Goal: Navigation & Orientation: Find specific page/section

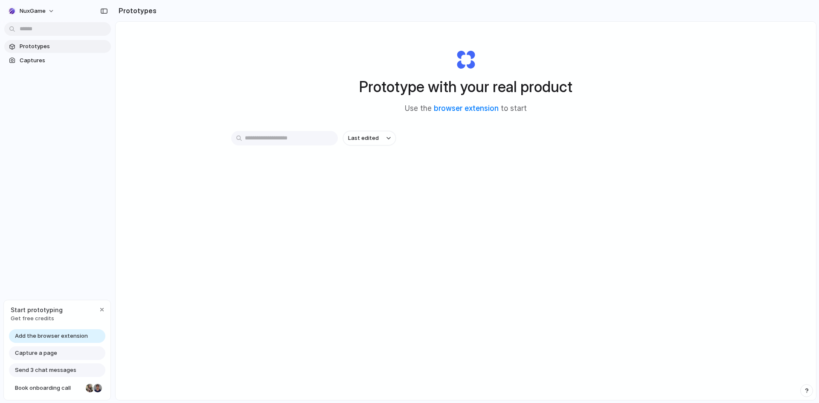
click at [57, 351] on div "Capture a page" at bounding box center [57, 354] width 96 height 14
click at [54, 353] on span "Capture a page" at bounding box center [36, 353] width 42 height 9
click at [52, 353] on span "Capture a page" at bounding box center [36, 353] width 42 height 9
click at [99, 311] on div "button" at bounding box center [102, 309] width 7 height 7
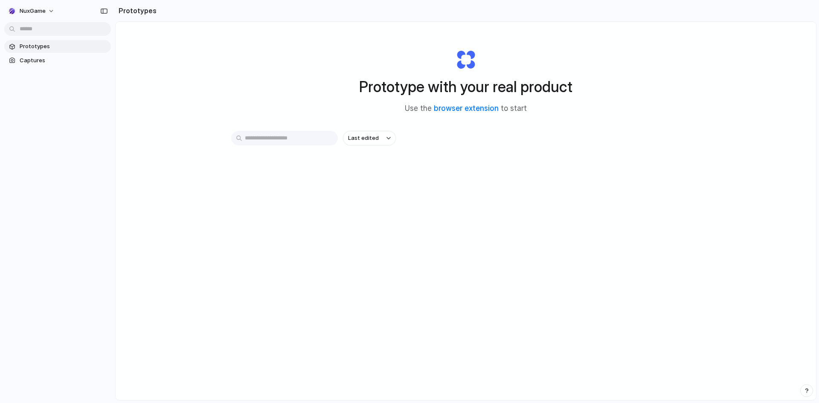
click at [49, 47] on span "Prototypes" at bounding box center [64, 46] width 88 height 9
click at [41, 61] on span "Captures" at bounding box center [64, 60] width 88 height 9
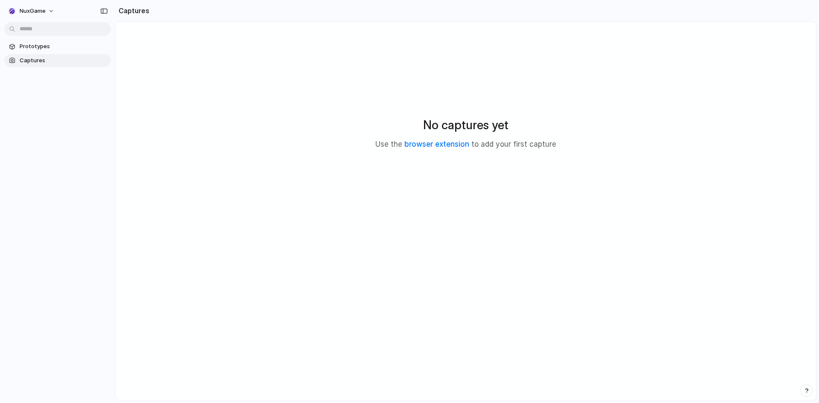
click at [41, 53] on section "Prototypes Captures" at bounding box center [57, 52] width 115 height 29
click at [43, 46] on span "Prototypes" at bounding box center [64, 46] width 88 height 9
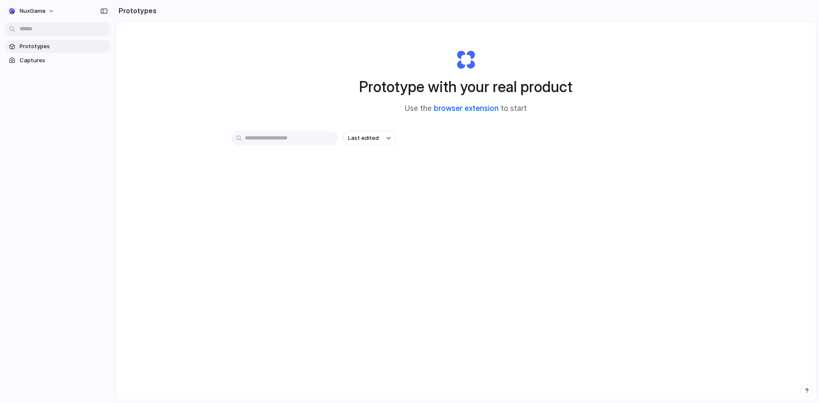
click at [490, 106] on link "browser extension" at bounding box center [466, 108] width 65 height 9
click at [47, 13] on button "NuxGame" at bounding box center [31, 11] width 55 height 14
